Goal: Use online tool/utility: Utilize a website feature to perform a specific function

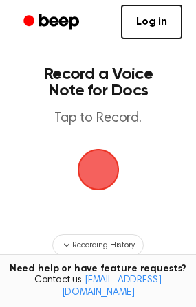
click at [98, 176] on span "button" at bounding box center [97, 169] width 51 height 51
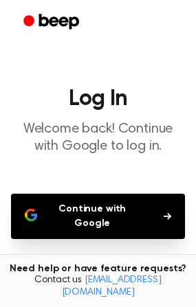
click at [160, 210] on button "Continue with Google" at bounding box center [98, 216] width 174 height 45
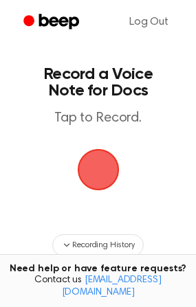
click at [95, 162] on span "button" at bounding box center [98, 170] width 58 height 58
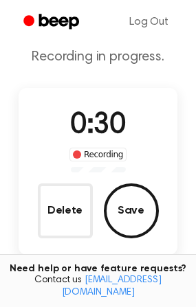
scroll to position [69, 0]
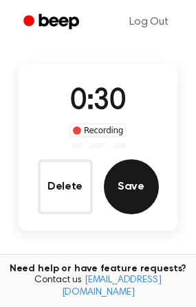
click at [122, 193] on button "Save" at bounding box center [131, 187] width 55 height 55
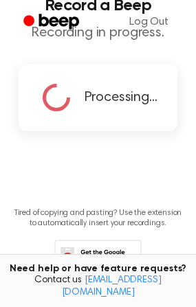
click at [122, 193] on main "Record a Beep Recording in progress. Processing... Tired of copying and pasting…" at bounding box center [98, 123] width 196 height 385
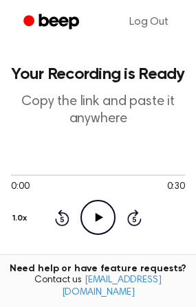
click at [86, 217] on icon "Play Audio" at bounding box center [97, 217] width 35 height 35
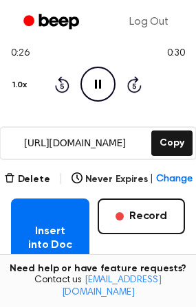
scroll to position [138, 0]
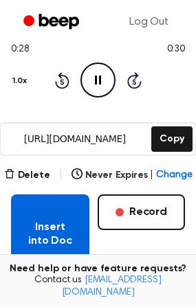
click at [56, 243] on button "Insert into Doc" at bounding box center [50, 235] width 78 height 80
click at [32, 224] on button "Insert into Doc" at bounding box center [50, 235] width 78 height 80
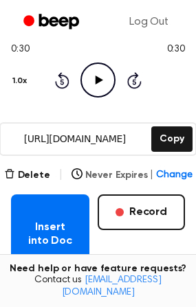
click at [162, 173] on span "Change" at bounding box center [174, 176] width 36 height 14
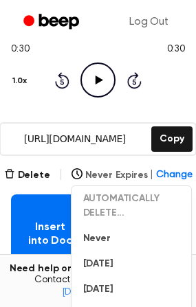
click at [162, 173] on span "Change" at bounding box center [174, 176] width 36 height 14
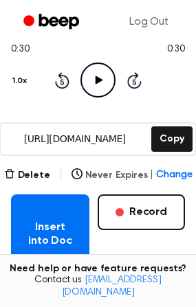
click at [163, 173] on span "Change" at bounding box center [174, 176] width 36 height 14
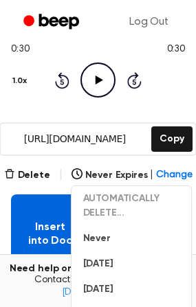
click at [24, 252] on button "Insert into Doc" at bounding box center [50, 235] width 78 height 80
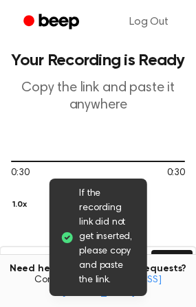
scroll to position [0, 0]
